Goal: Task Accomplishment & Management: Manage account settings

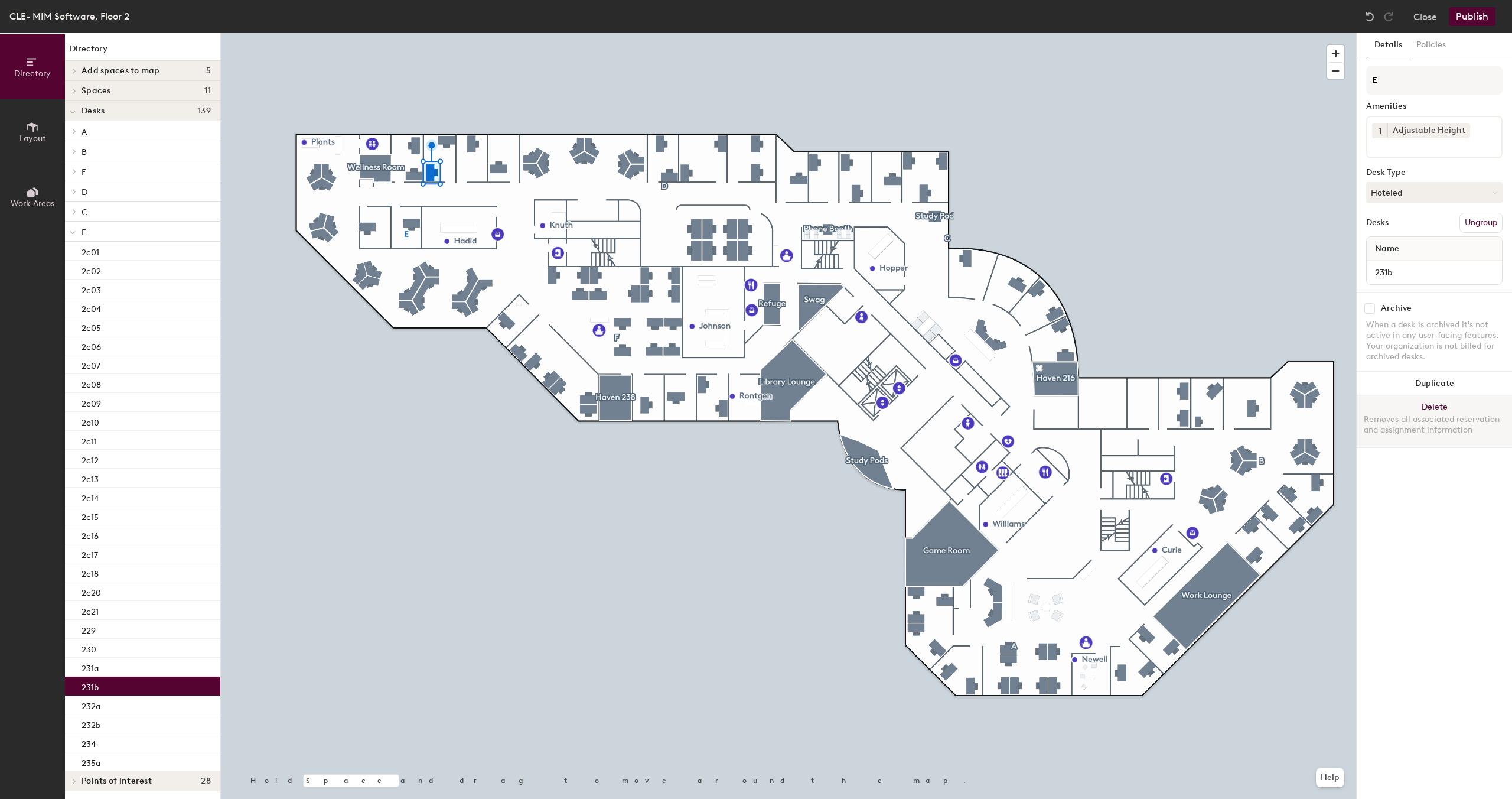
click at [1424, 405] on button "Delete Removes all associated reservation and assignment information" at bounding box center [1434, 421] width 156 height 52
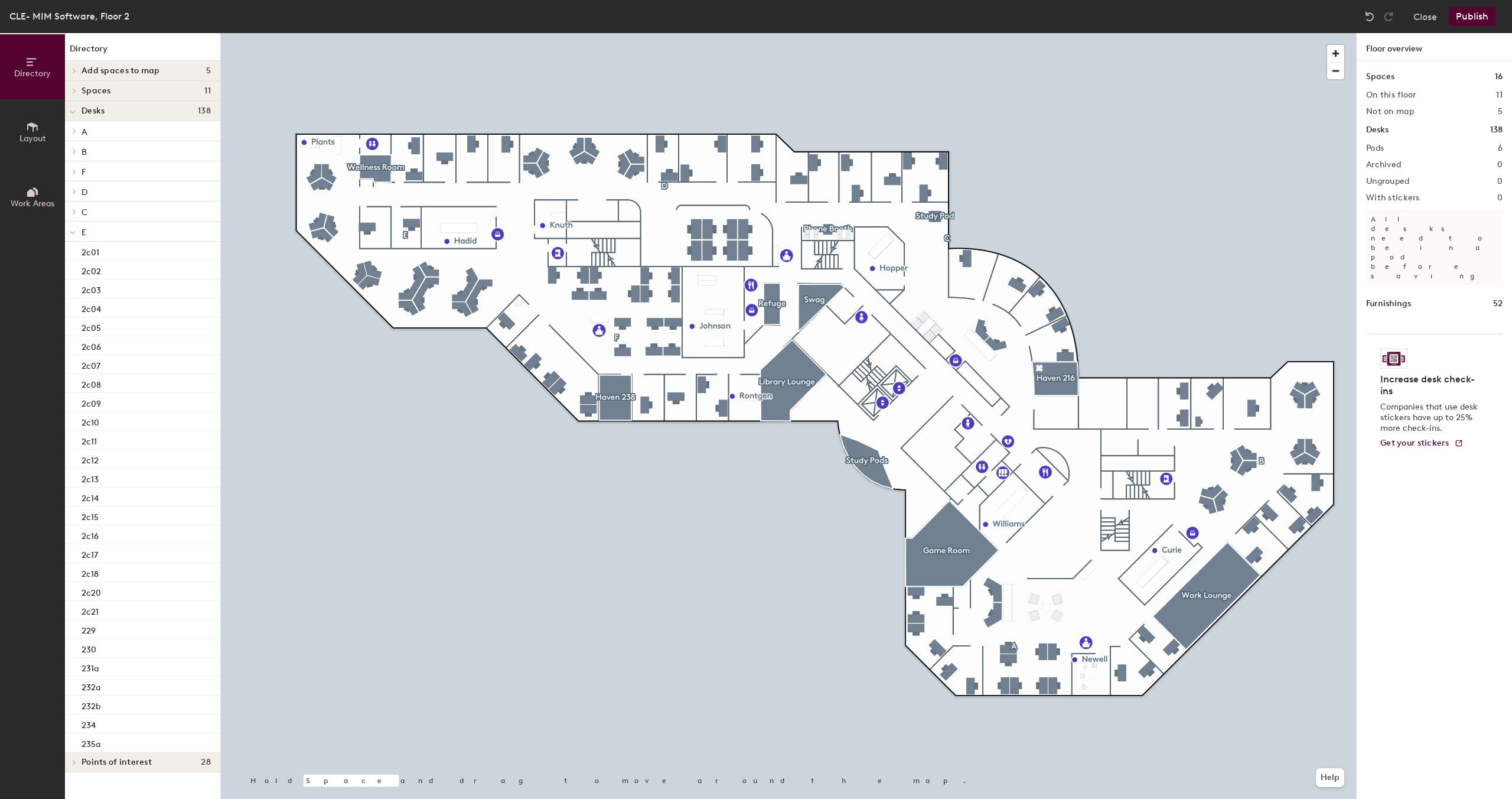
click at [1471, 24] on button "Publish" at bounding box center [1472, 16] width 47 height 19
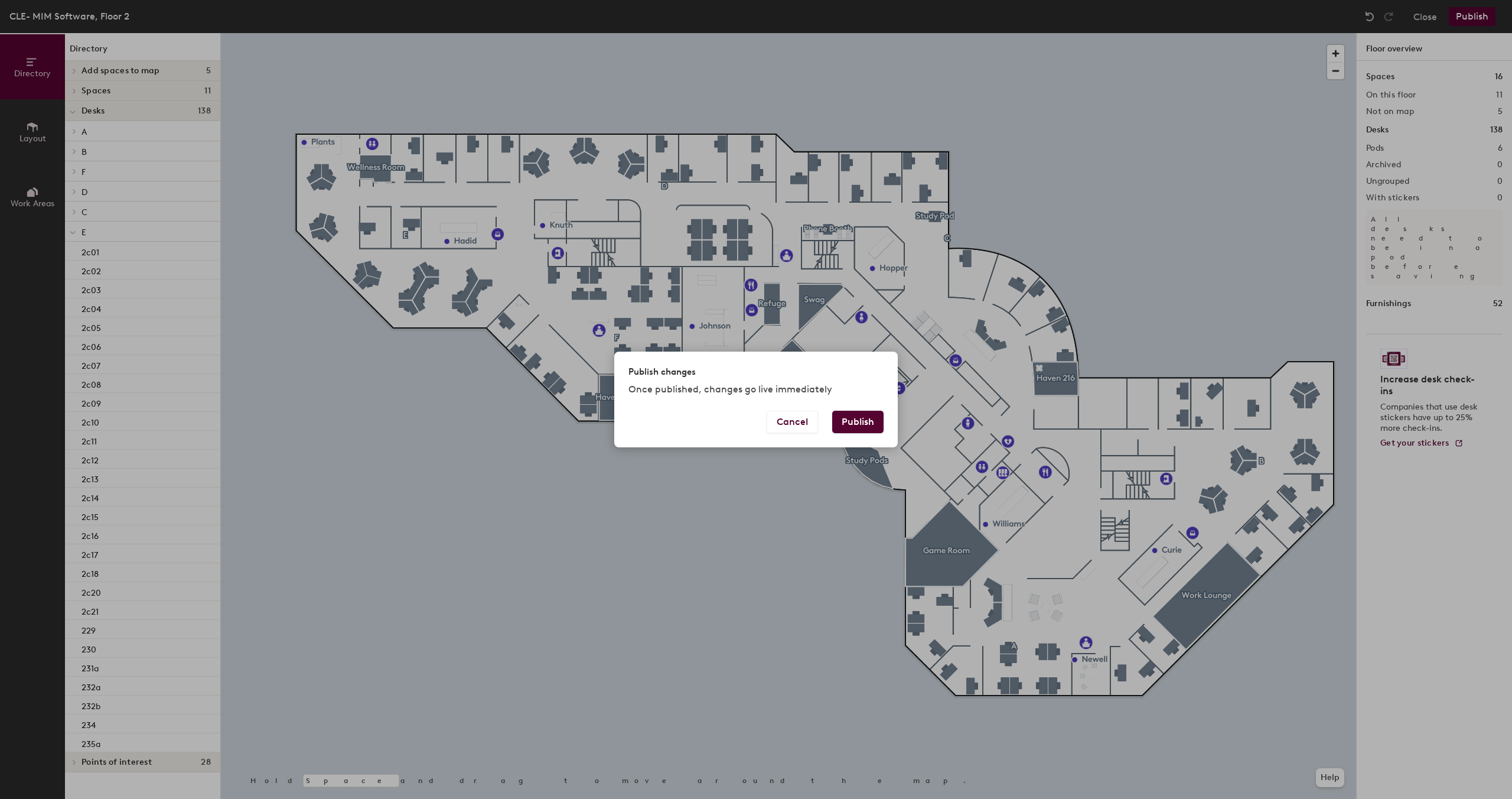
click at [881, 427] on button "Publish" at bounding box center [858, 421] width 51 height 22
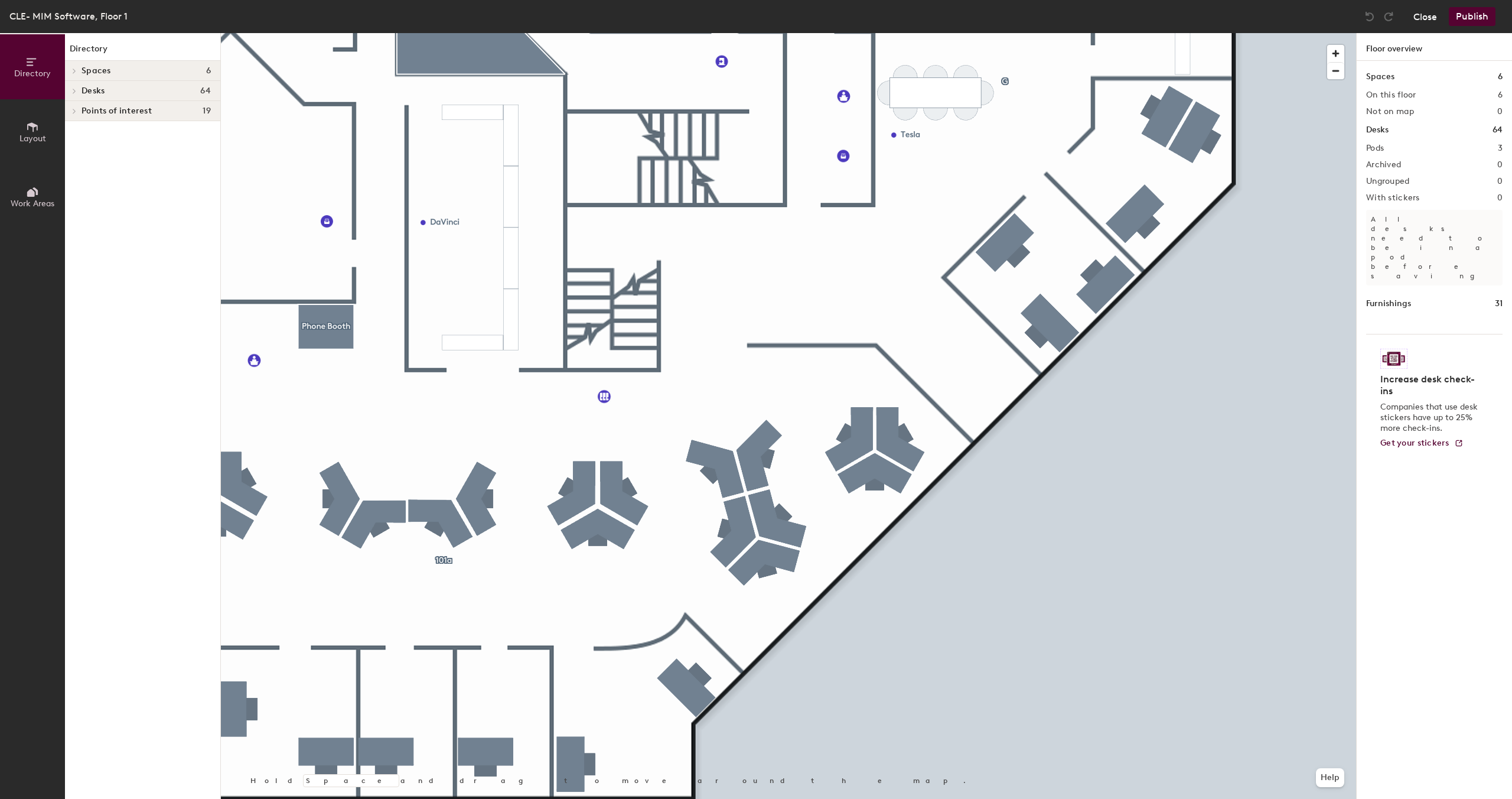
click at [1430, 21] on button "Close" at bounding box center [1425, 16] width 24 height 19
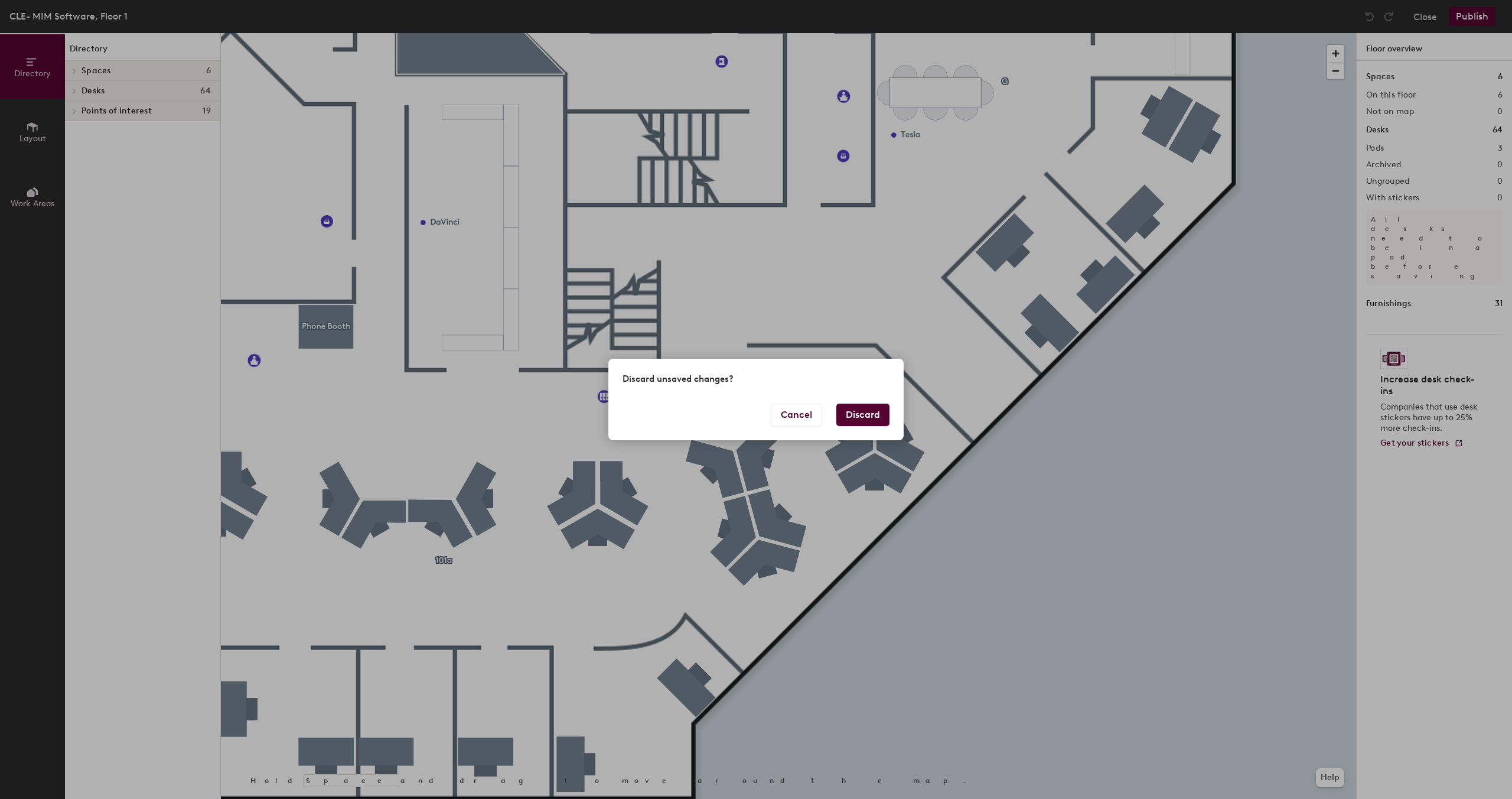
click at [856, 409] on button "Discard" at bounding box center [863, 414] width 53 height 22
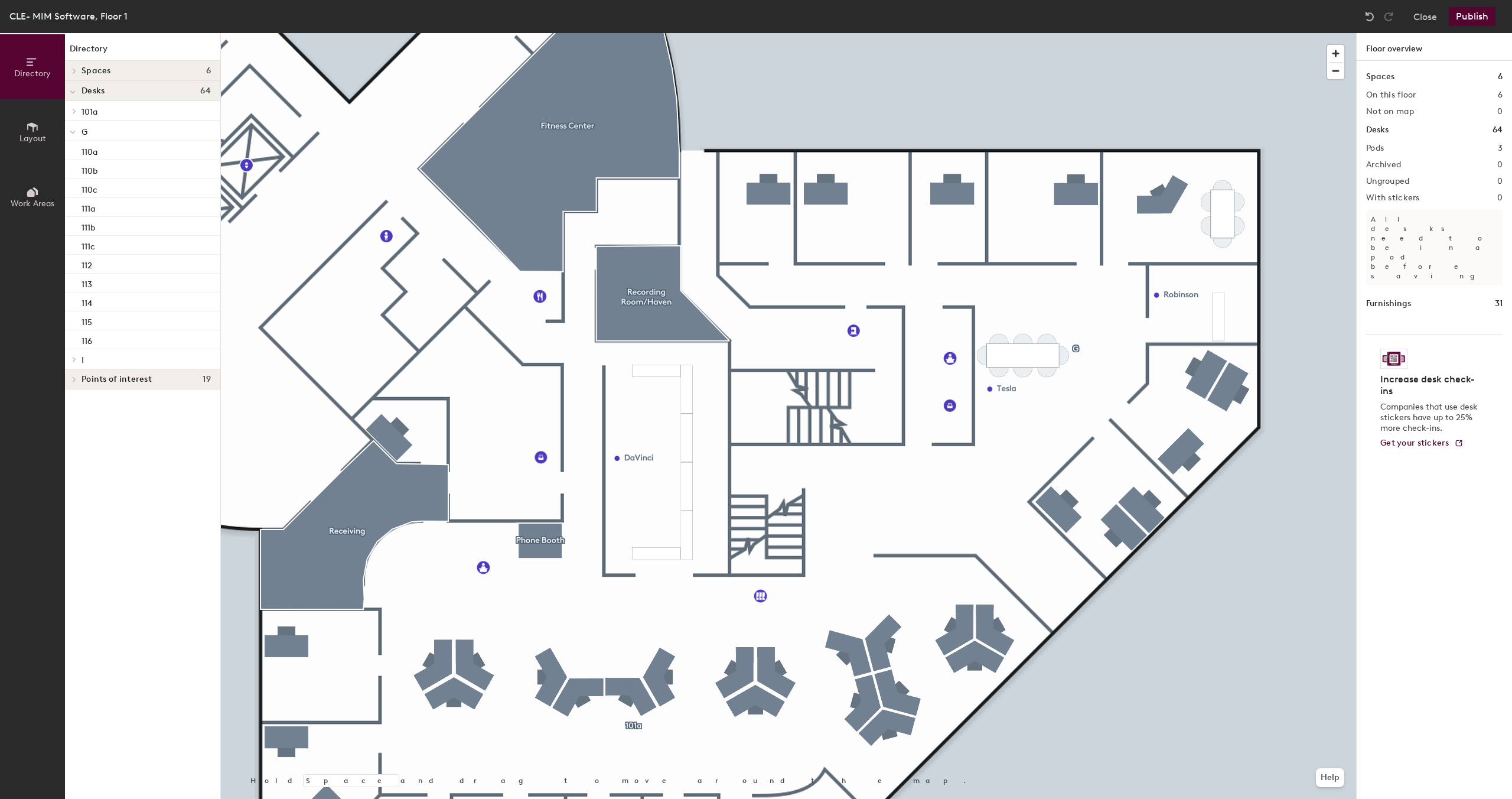
click at [1480, 11] on button "Publish" at bounding box center [1472, 16] width 47 height 19
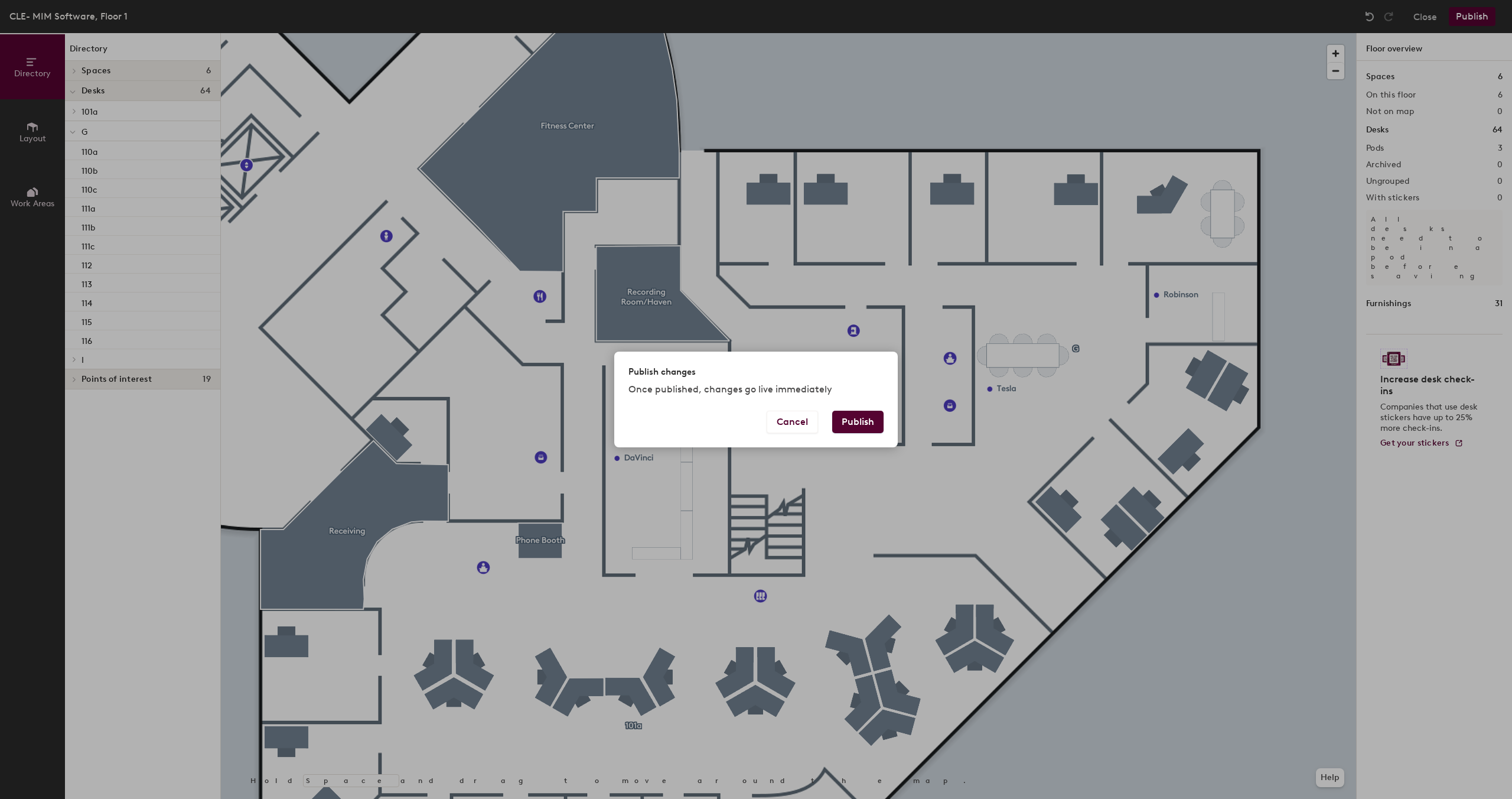
click at [868, 423] on button "Publish" at bounding box center [858, 421] width 51 height 22
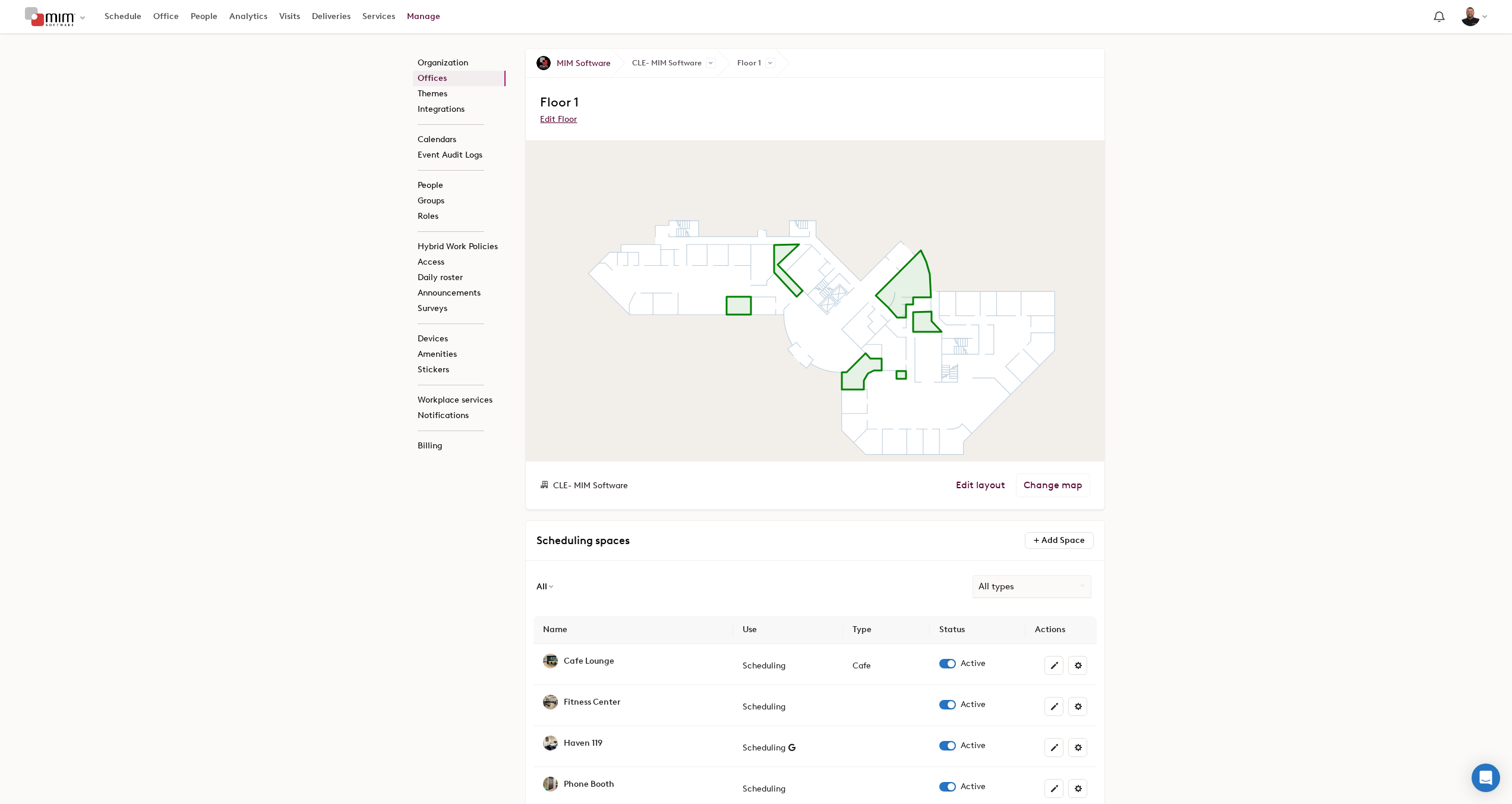
click at [1277, 35] on div "Organization Offices Themes Integrations Calendars Event Audit Logs People Grou…" at bounding box center [756, 495] width 1512 height 925
click at [150, 18] on link "Office" at bounding box center [166, 17] width 37 height 21
